Goal: Task Accomplishment & Management: Manage account settings

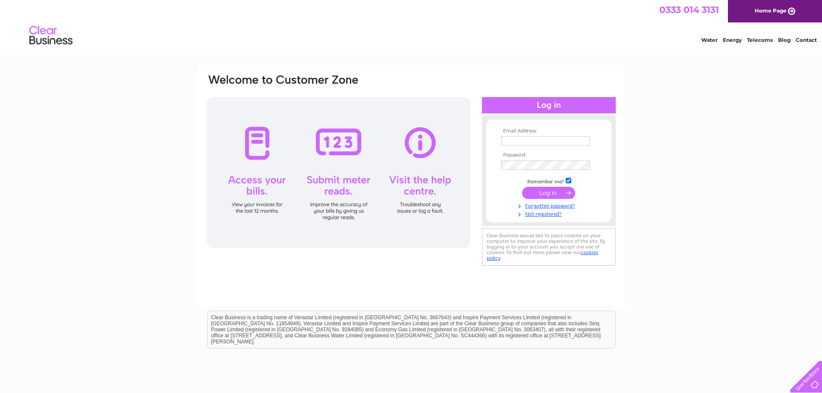
type input "accountspayable@harpercollins.co.uk"
click at [544, 195] on input "submit" at bounding box center [548, 193] width 53 height 12
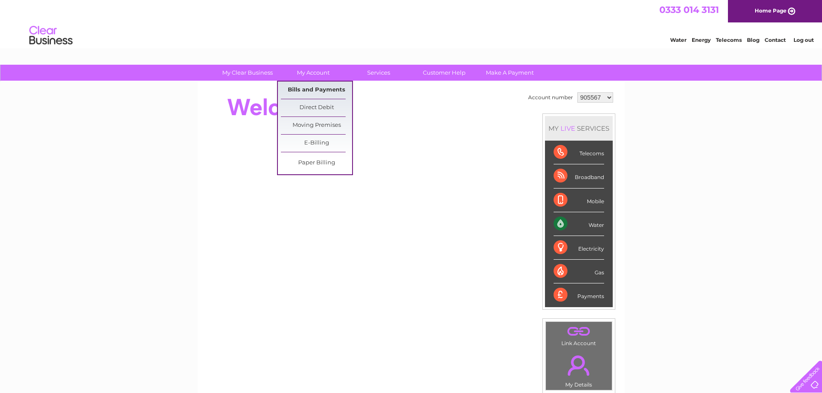
click at [315, 85] on link "Bills and Payments" at bounding box center [316, 90] width 71 height 17
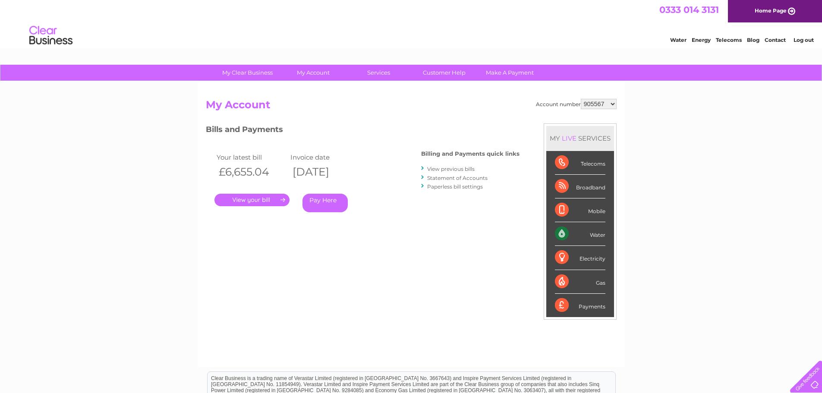
click at [614, 103] on select "905567 943142 1096262" at bounding box center [599, 104] width 36 height 10
click at [611, 102] on select "905567 943142 1096262" at bounding box center [599, 104] width 36 height 10
select select "943142"
click at [581, 99] on select "905567 943142 1096262" at bounding box center [599, 104] width 36 height 10
click at [610, 104] on select "905567 943142 1096262" at bounding box center [599, 104] width 36 height 10
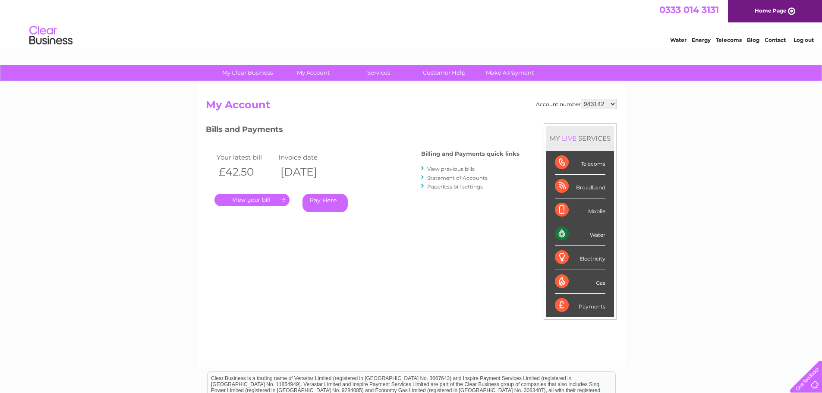
select select "1096262"
click at [581, 99] on select "905567 943142 1096262" at bounding box center [599, 104] width 36 height 10
click at [251, 198] on link "." at bounding box center [252, 200] width 75 height 13
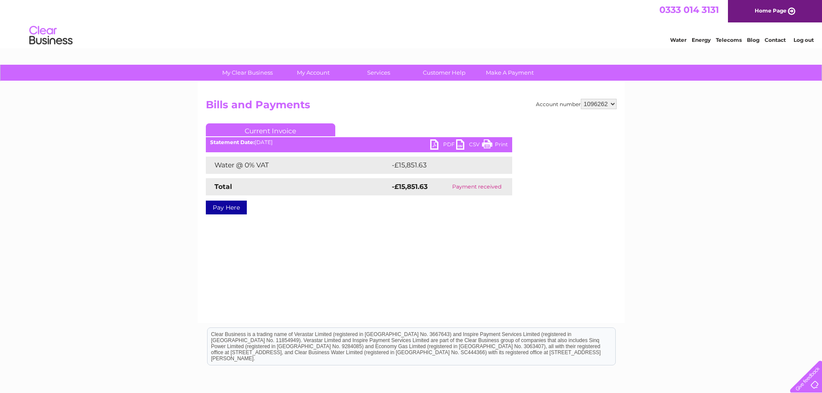
click at [437, 146] on link "PDF" at bounding box center [443, 145] width 26 height 13
click at [612, 102] on select "905567 943142 1096262" at bounding box center [599, 104] width 36 height 10
select select "943142"
click at [581, 99] on select "905567 943142 1096262" at bounding box center [599, 104] width 36 height 10
click at [800, 38] on link "Log out" at bounding box center [804, 40] width 20 height 6
